Goal: Check status

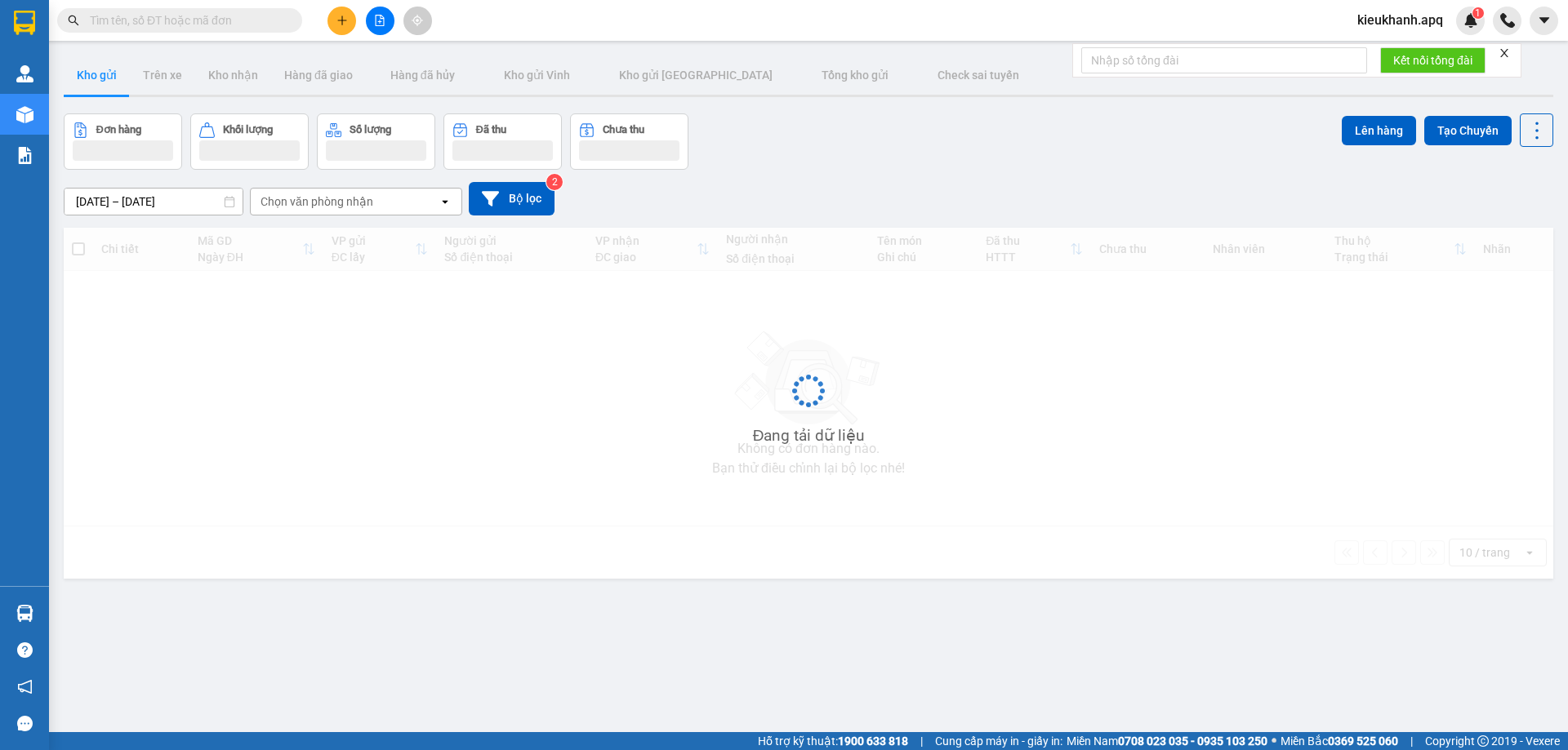
drag, startPoint x: 0, startPoint y: 0, endPoint x: 86, endPoint y: 9, distance: 86.5
click at [86, 9] on span at bounding box center [179, 20] width 245 height 25
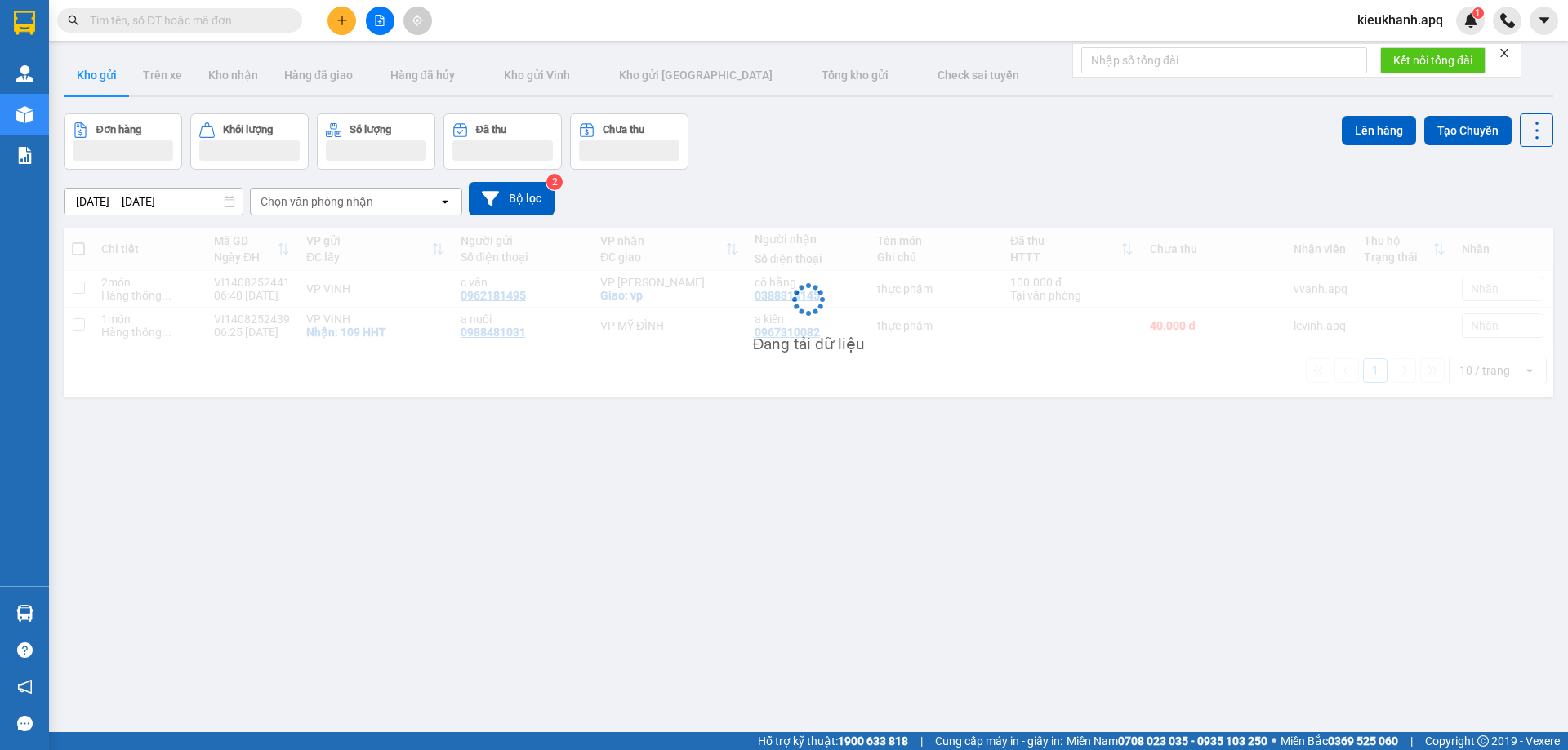
click at [87, 15] on span at bounding box center [179, 20] width 245 height 25
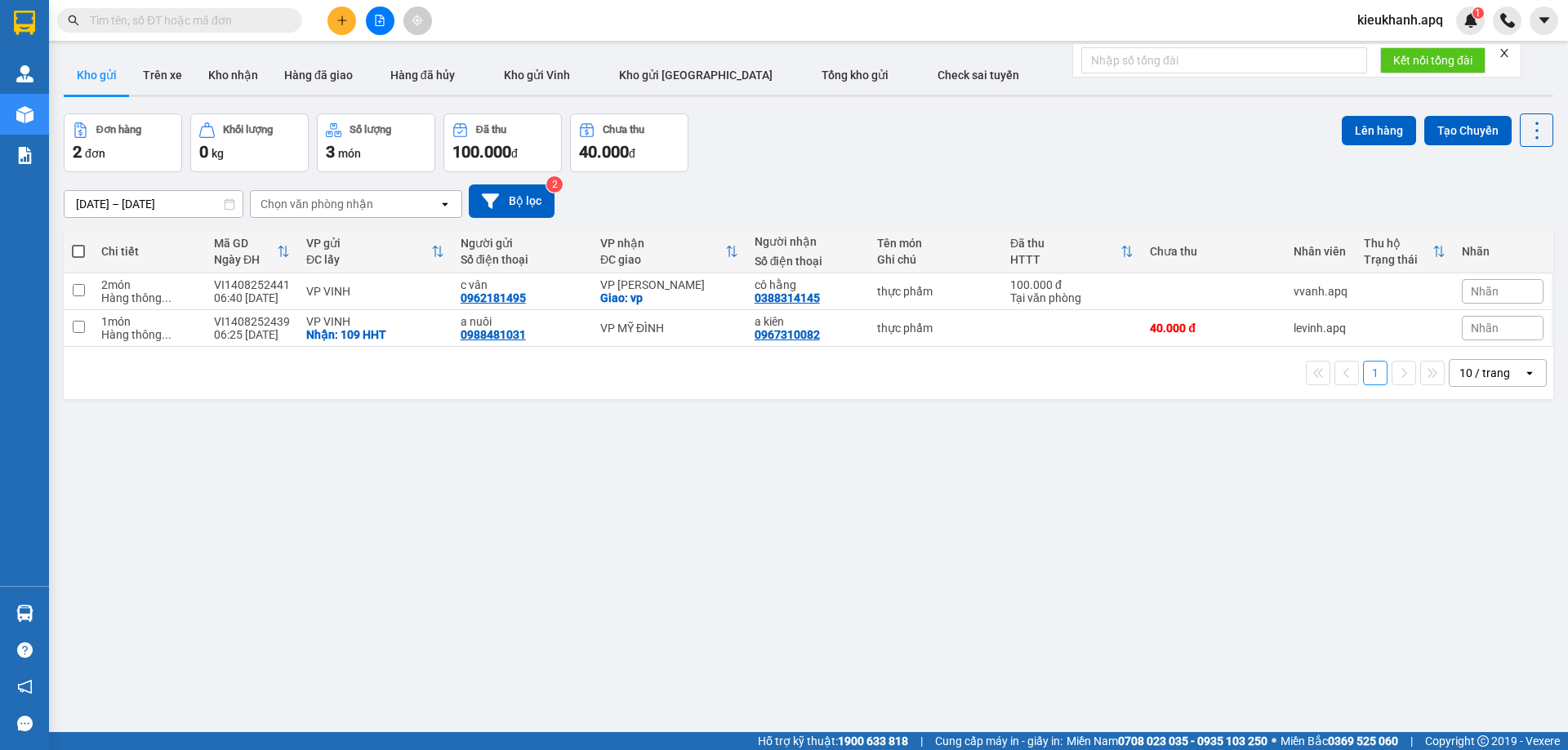
click at [171, 18] on input "text" at bounding box center [185, 20] width 192 height 18
paste input "0389544841"
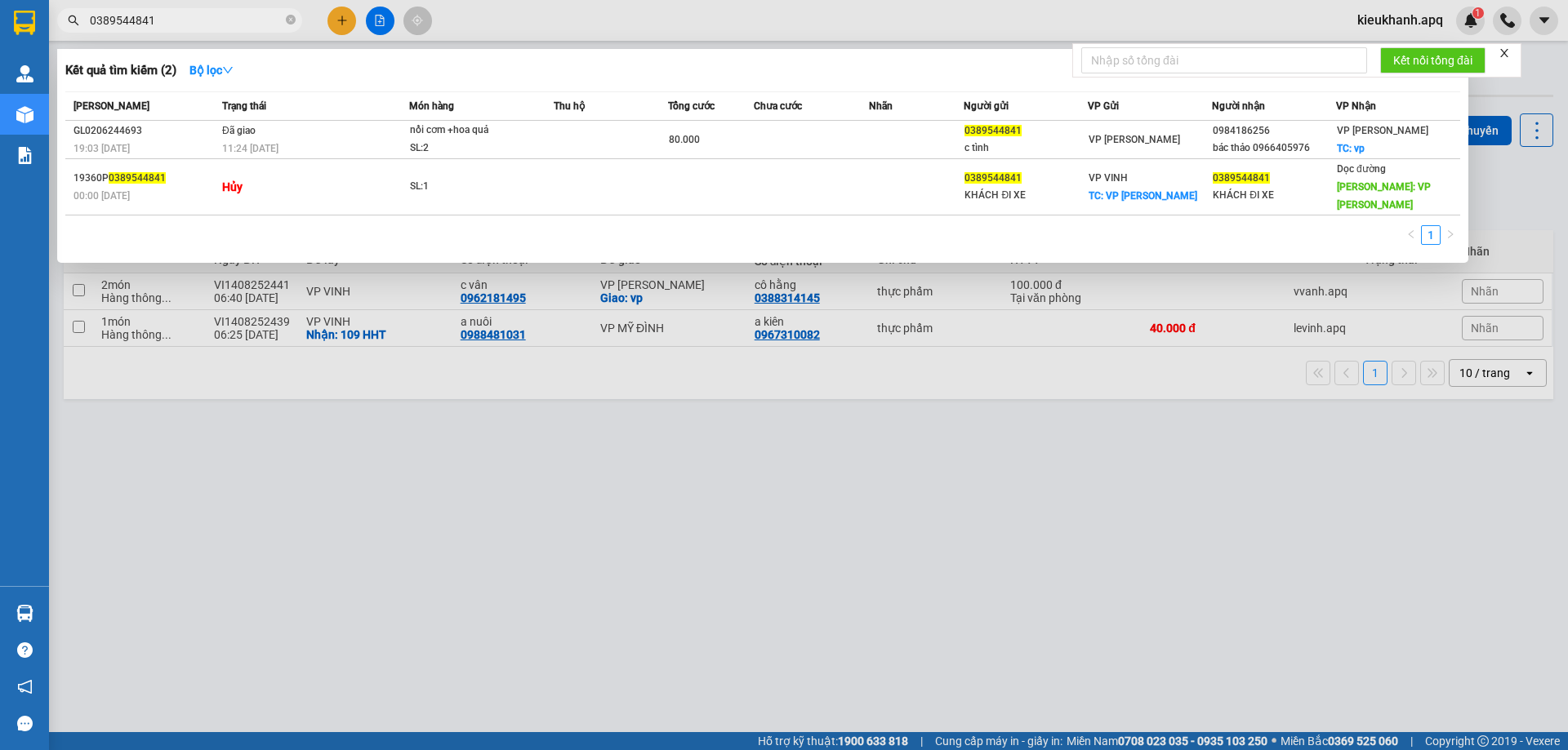
type input "0389544841"
